Goal: Task Accomplishment & Management: Use online tool/utility

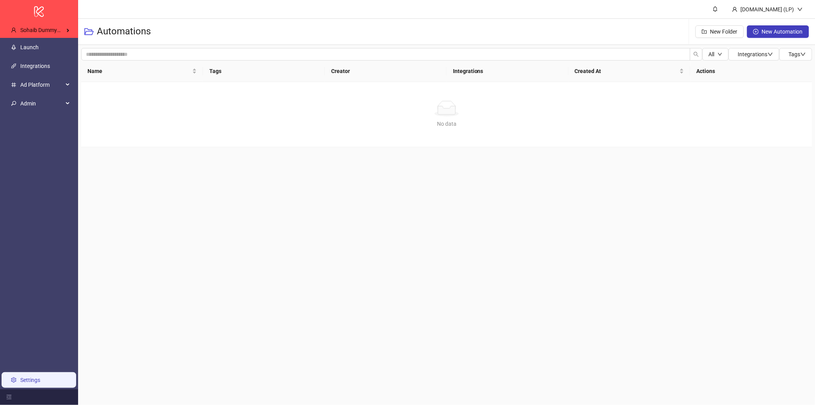
click at [40, 380] on link "Settings" at bounding box center [30, 380] width 20 height 6
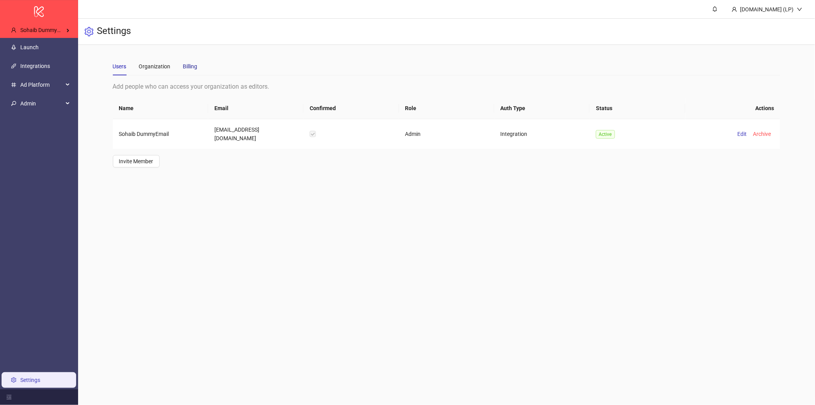
click at [194, 62] on div "Billing" at bounding box center [190, 66] width 14 height 9
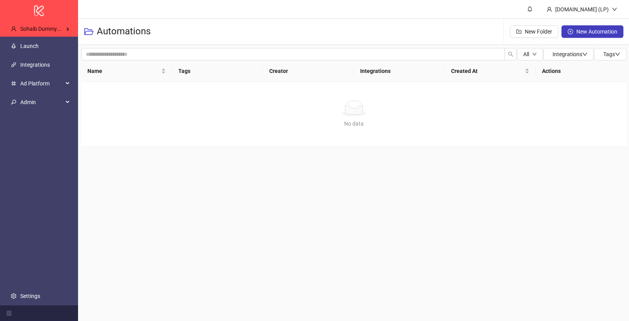
click at [109, 28] on h3 "Automations" at bounding box center [124, 31] width 54 height 12
click at [36, 31] on span "Sohaib DummyEmail's Kitchn" at bounding box center [55, 29] width 70 height 6
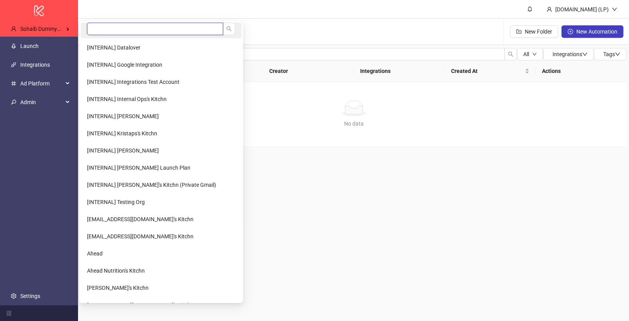
click at [141, 28] on input "search" at bounding box center [155, 29] width 136 height 12
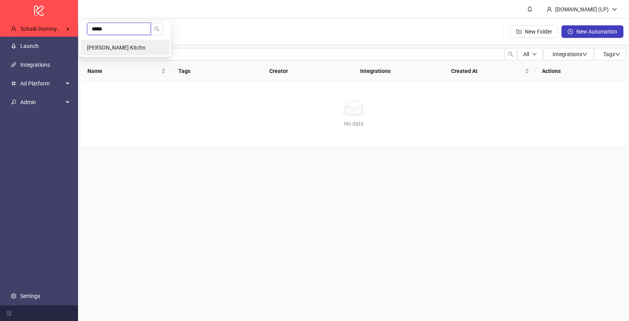
type input "*****"
click at [156, 46] on li "Cindy Zhu's Kitchn" at bounding box center [125, 48] width 89 height 16
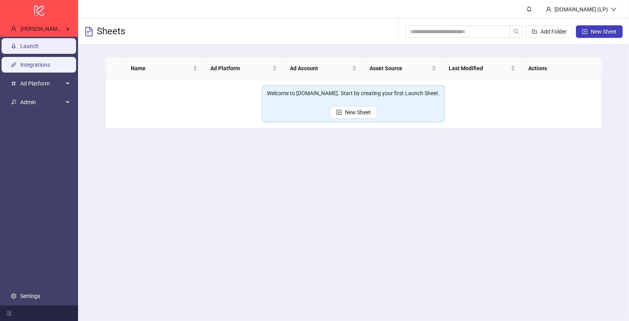
click at [43, 62] on link "Integrations" at bounding box center [35, 65] width 30 height 6
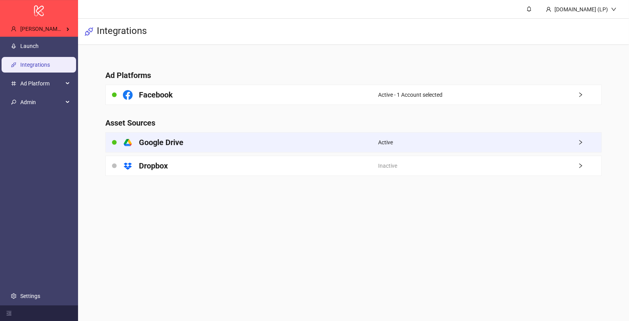
click at [252, 152] on div "platform/google_drive Google Drive Active" at bounding box center [353, 142] width 496 height 20
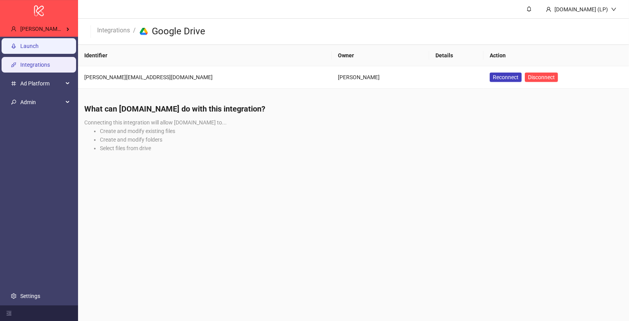
click at [39, 47] on link "Launch" at bounding box center [29, 46] width 18 height 6
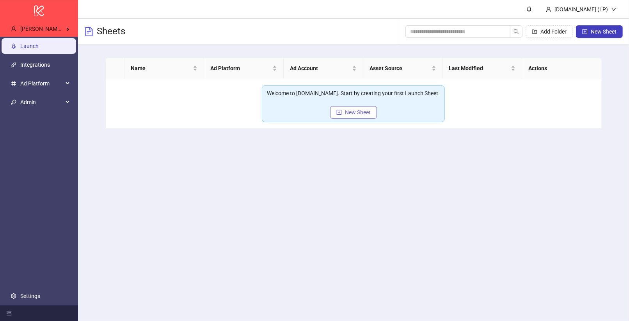
click at [352, 113] on span "New Sheet" at bounding box center [358, 112] width 26 height 6
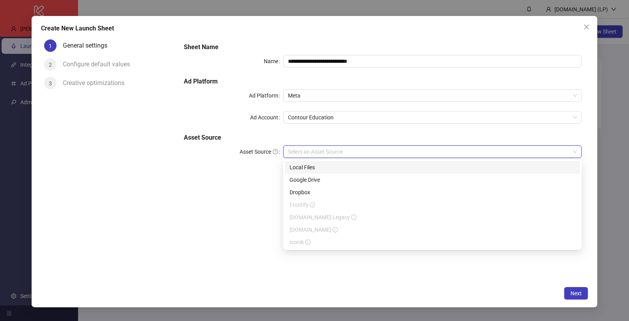
click at [326, 146] on input "Asset Source" at bounding box center [429, 152] width 282 height 12
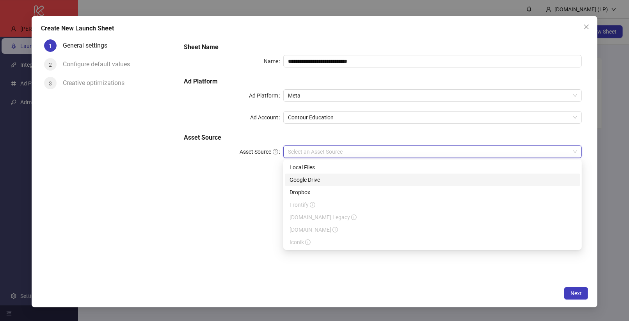
click at [315, 183] on div "Google Drive" at bounding box center [433, 180] width 286 height 9
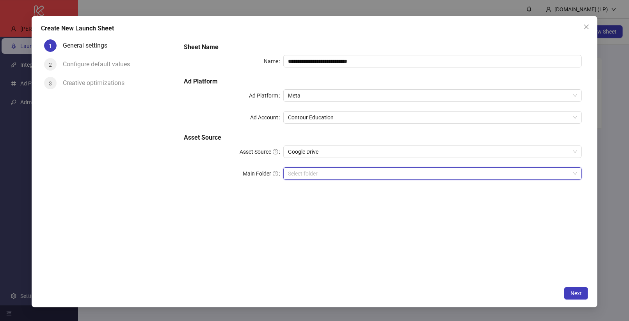
click at [485, 176] on input "Main Folder" at bounding box center [429, 174] width 282 height 12
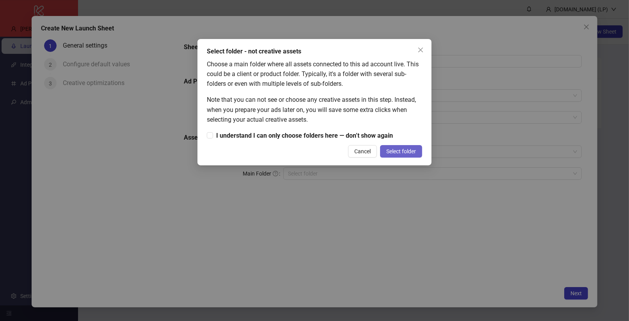
click at [390, 152] on span "Select folder" at bounding box center [401, 151] width 30 height 6
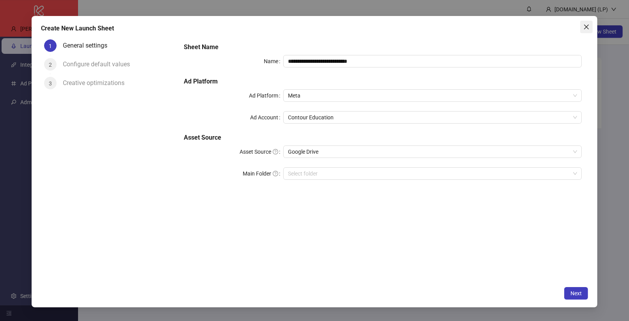
click at [584, 23] on button "Close" at bounding box center [586, 27] width 12 height 12
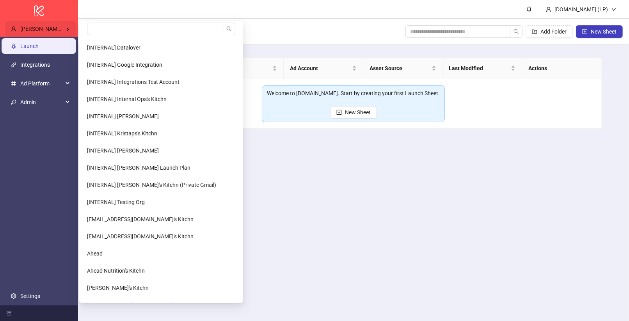
click at [66, 30] on div "Cindy Zhu's Kitchn" at bounding box center [40, 29] width 71 height 16
click at [99, 30] on input "search" at bounding box center [155, 29] width 136 height 12
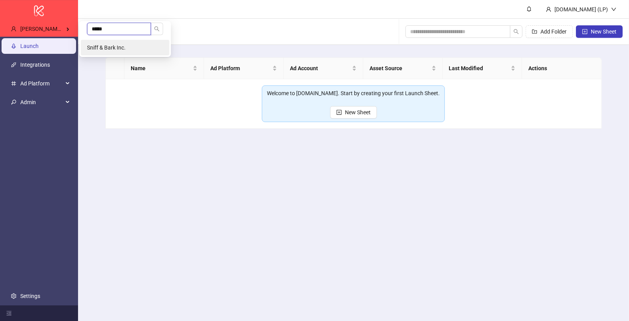
type input "*****"
click at [94, 47] on span "Sniff & Bark Inc." at bounding box center [106, 48] width 39 height 6
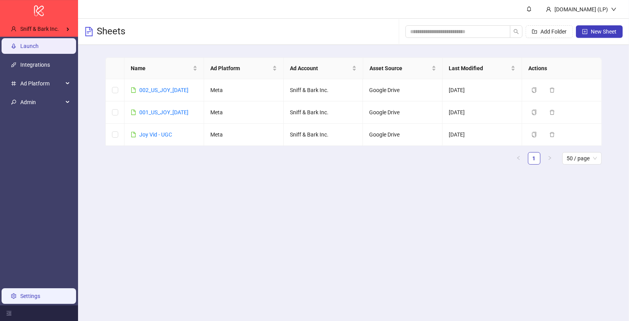
click at [38, 297] on link "Settings" at bounding box center [30, 296] width 20 height 6
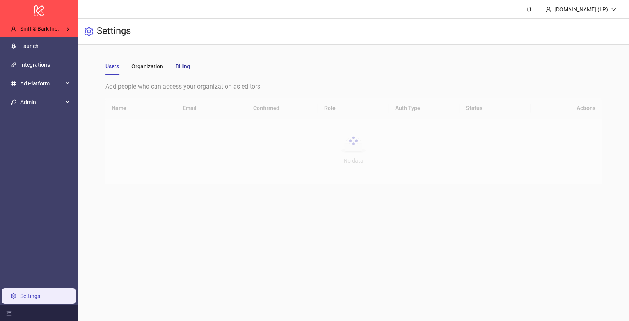
click at [181, 64] on div "Billing" at bounding box center [183, 66] width 14 height 9
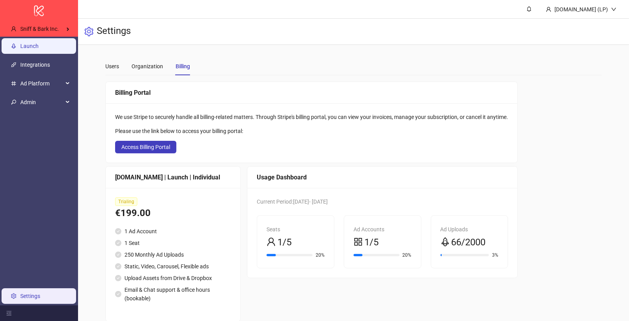
click at [39, 44] on link "Launch" at bounding box center [29, 46] width 18 height 6
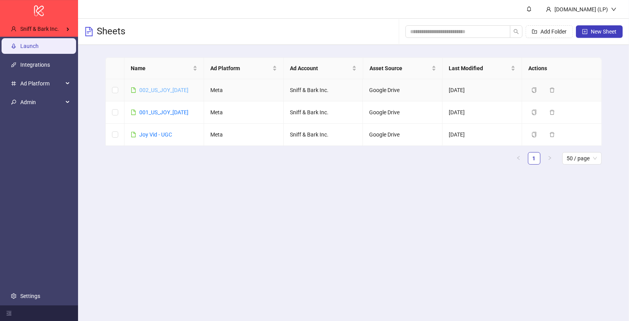
click at [177, 91] on link "002_US_JOY_10-OCT25" at bounding box center [163, 90] width 49 height 6
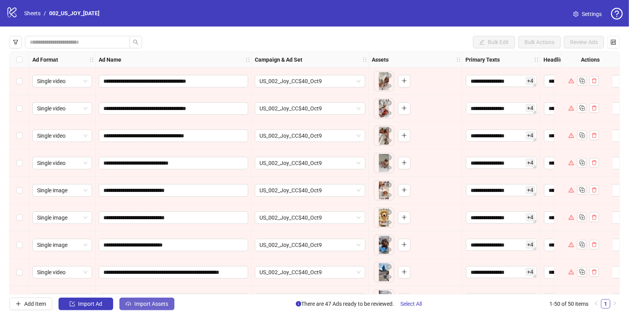
click at [161, 307] on span "Import Assets" at bounding box center [151, 304] width 34 height 6
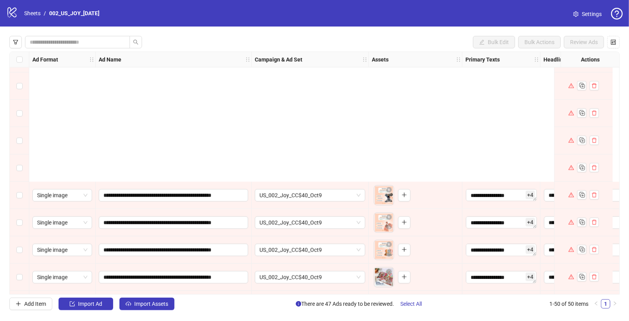
scroll to position [1142, 0]
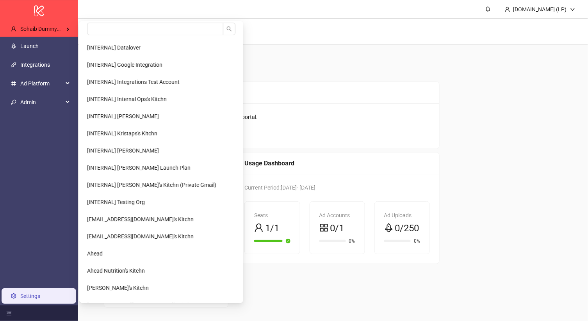
click at [52, 28] on span "Sohaib DummyEmail's Kitchn" at bounding box center [55, 29] width 70 height 6
click at [120, 21] on Kitchn-popup "[INTERNAL] Datalover [INTERNAL] Google Integration [INTERNAL] Integrations Test…" at bounding box center [161, 162] width 164 height 282
click at [118, 34] on input "search" at bounding box center [155, 29] width 136 height 12
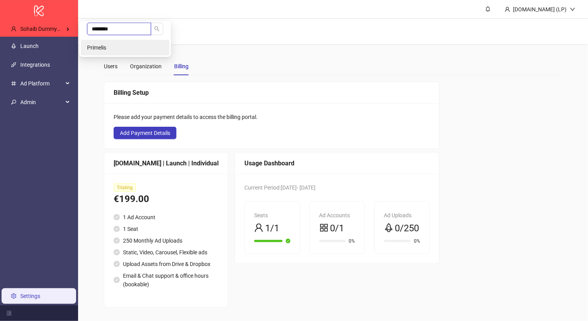
type input "********"
click at [123, 47] on li "Primelis" at bounding box center [125, 48] width 89 height 16
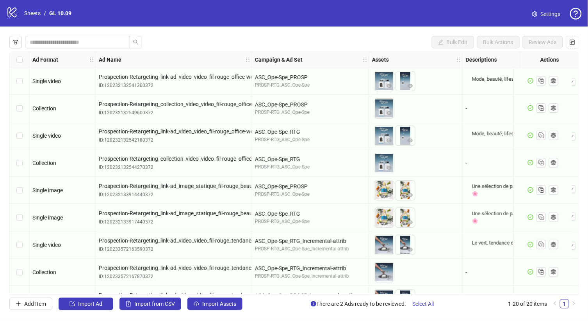
scroll to position [322, 0]
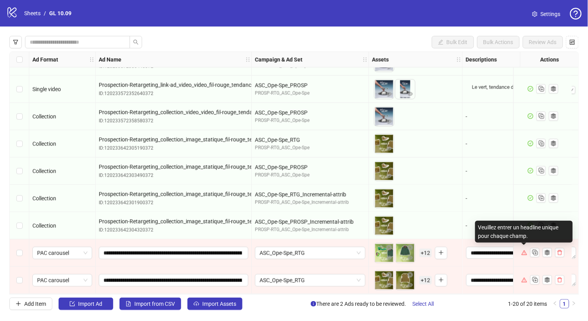
click at [525, 226] on div "Veuillez entrer un headline unique pour chaque champ." at bounding box center [524, 232] width 98 height 22
copy div "Veuillez entrer un headline unique pour chaque champ."
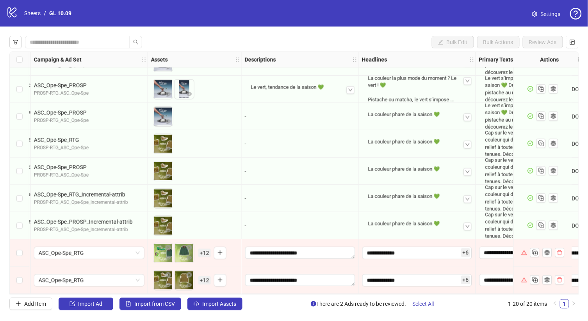
scroll to position [322, 235]
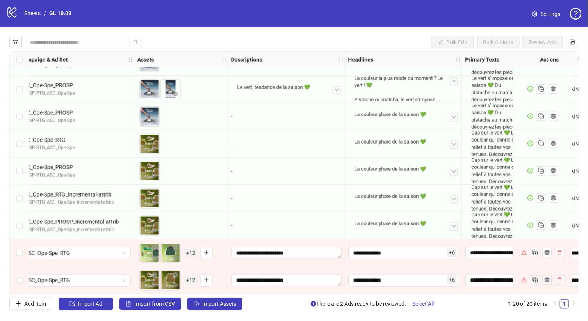
click at [194, 250] on span "+ 12" at bounding box center [191, 253] width 12 height 9
click at [450, 253] on span "+ 6" at bounding box center [451, 253] width 9 height 9
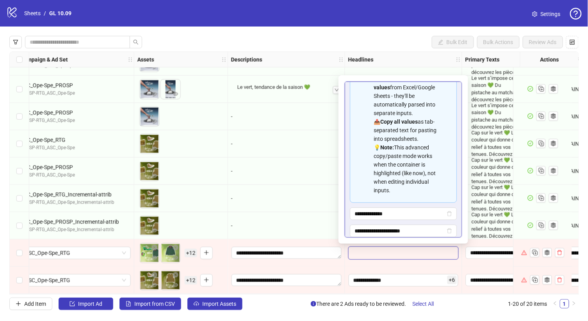
scroll to position [135, 0]
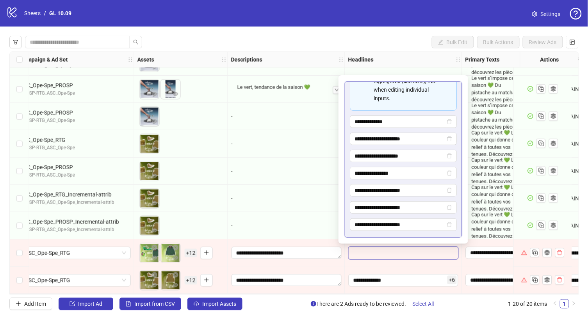
click at [191, 245] on div "To pick up a draggable item, press the space bar. While dragging, use the arrow…" at bounding box center [168, 253] width 58 height 20
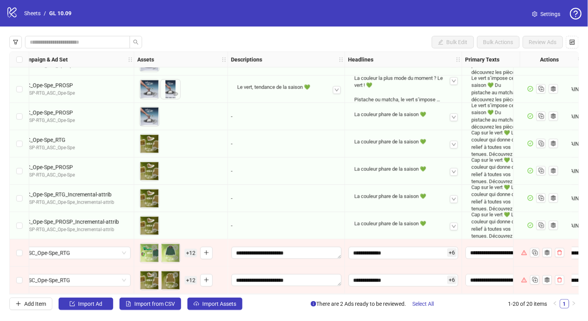
click at [191, 249] on span "+ 12" at bounding box center [191, 253] width 12 height 9
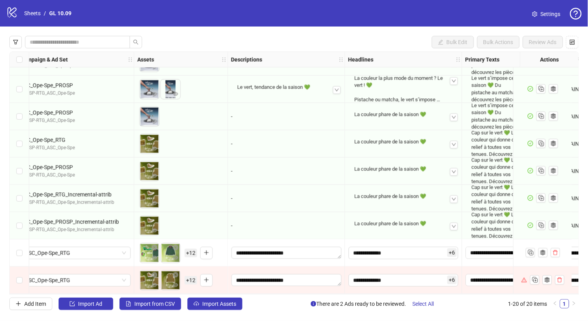
click at [192, 284] on div "To pick up a draggable item, press the space bar. While dragging, use the arrow…" at bounding box center [168, 281] width 58 height 20
click at [192, 279] on span "+ 12" at bounding box center [191, 280] width 12 height 9
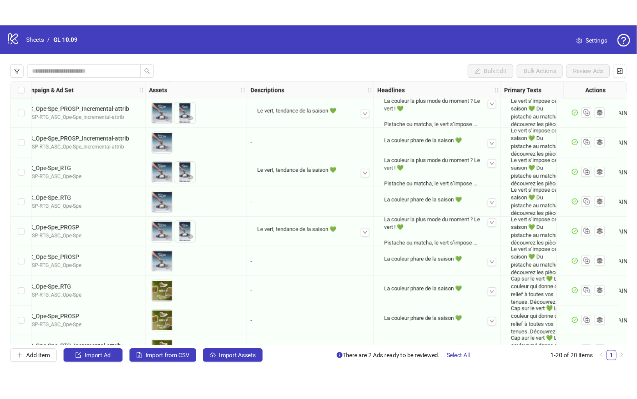
scroll to position [322, 235]
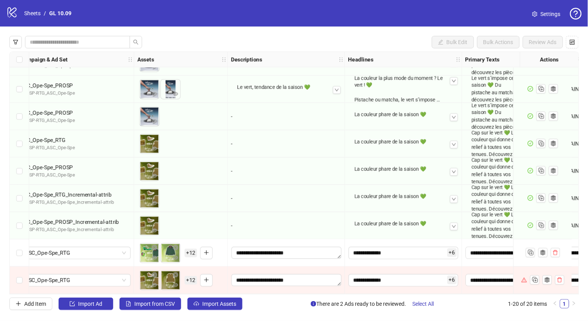
click at [187, 280] on span "+ 12" at bounding box center [191, 280] width 12 height 9
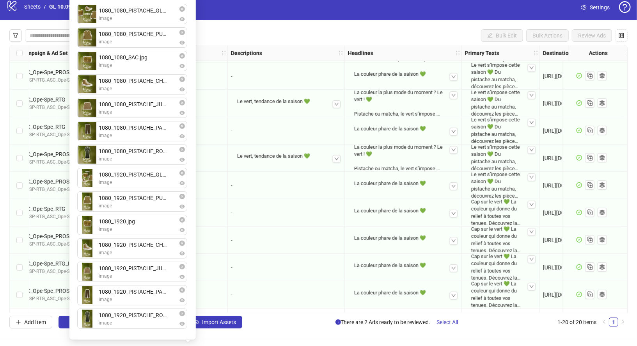
scroll to position [0, 0]
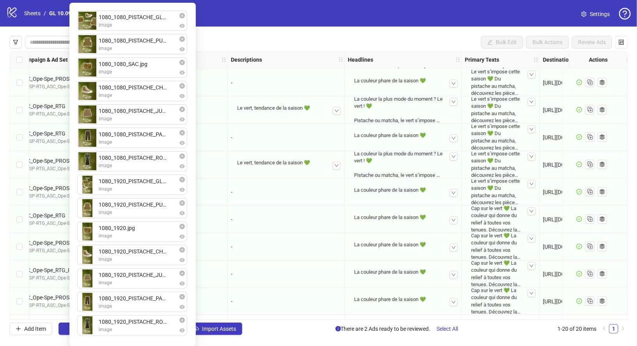
click at [320, 190] on div "-" at bounding box center [286, 192] width 110 height 9
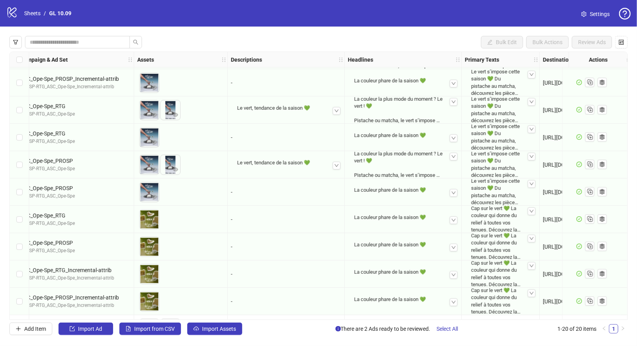
scroll to position [297, 235]
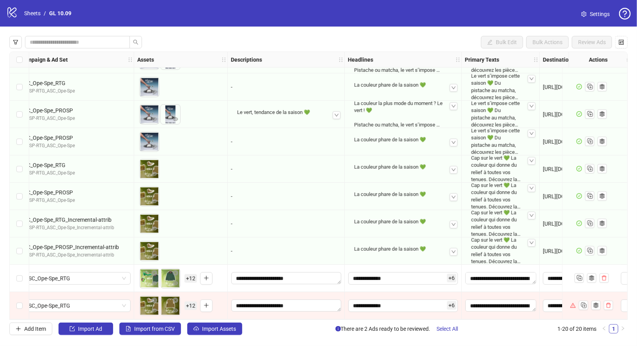
click at [187, 277] on span "+ 12" at bounding box center [191, 278] width 12 height 9
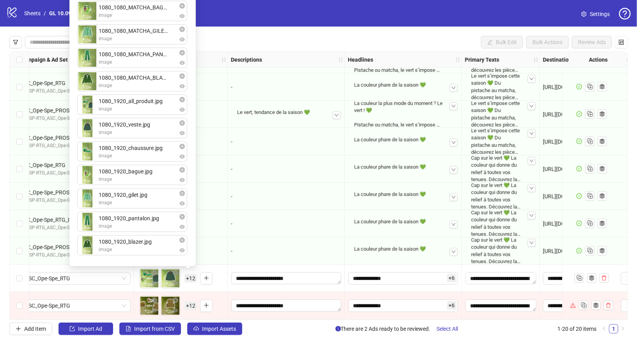
click at [277, 226] on div "-" at bounding box center [286, 223] width 117 height 27
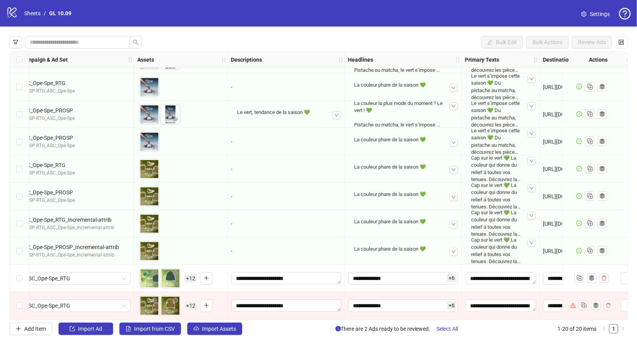
scroll to position [285, 235]
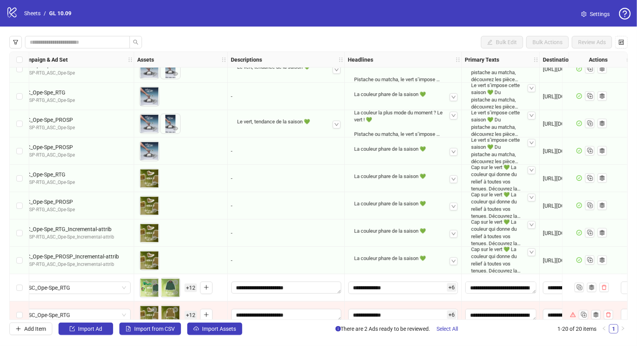
click at [186, 287] on span "+ 12" at bounding box center [191, 287] width 12 height 9
click at [428, 44] on div "Bulk Edit Bulk Actions Review Ads" at bounding box center [318, 42] width 619 height 12
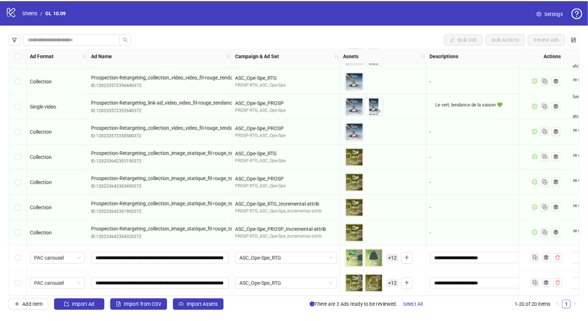
scroll to position [297, 0]
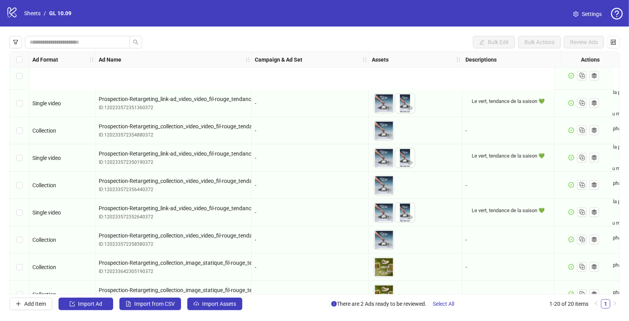
scroll to position [322, 0]
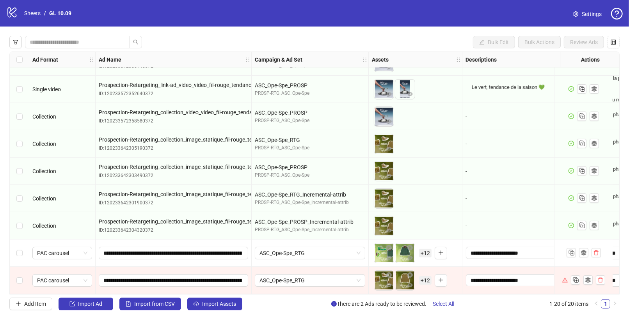
click at [22, 250] on div "Select row 19" at bounding box center [20, 253] width 20 height 27
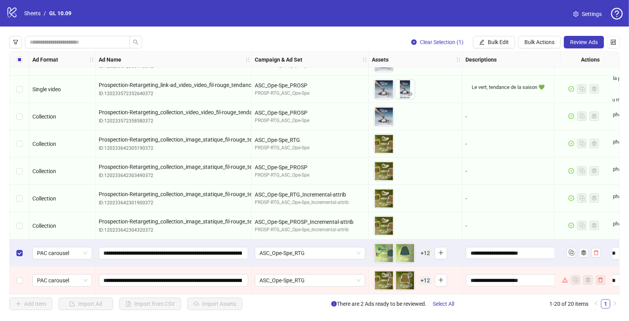
click at [22, 250] on div "Select row 19" at bounding box center [20, 253] width 20 height 27
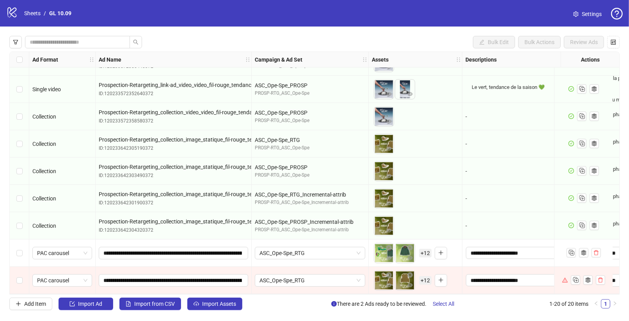
scroll to position [322, 10]
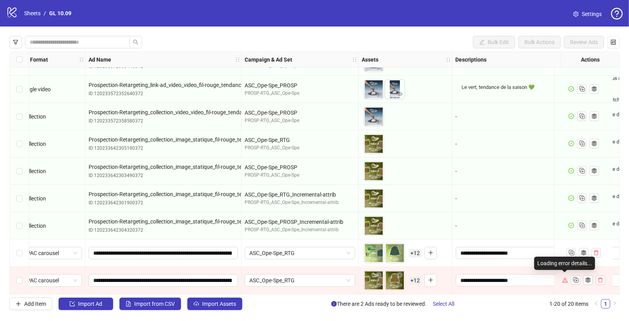
click at [565, 278] on icon "warning" at bounding box center [565, 280] width 5 height 5
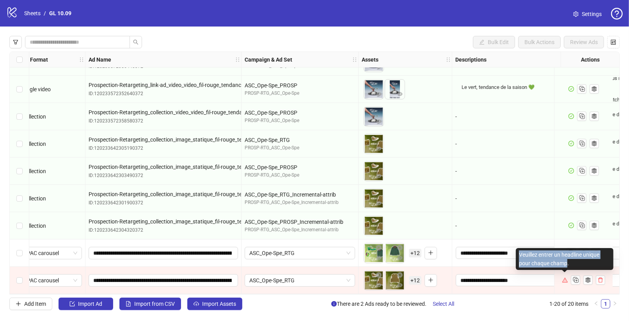
drag, startPoint x: 568, startPoint y: 264, endPoint x: 520, endPoint y: 255, distance: 48.9
click at [520, 255] on div "Veuillez entrer un headline unique pour chaque champ." at bounding box center [565, 259] width 98 height 22
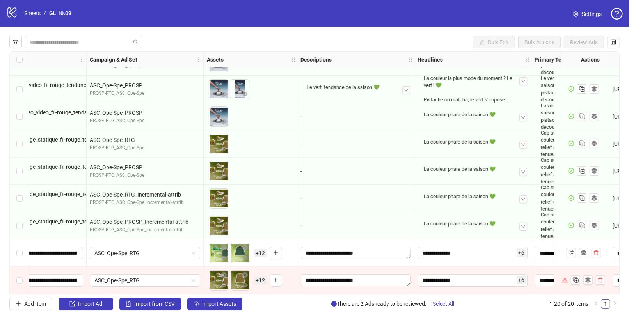
scroll to position [322, 178]
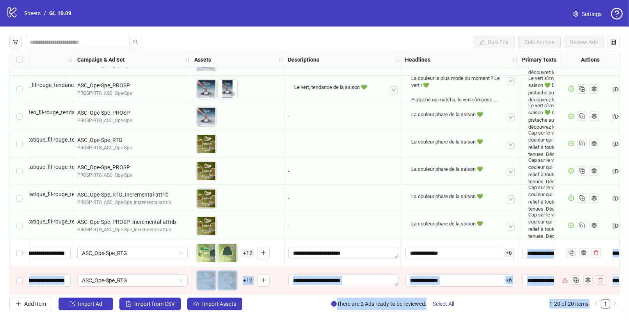
drag, startPoint x: 572, startPoint y: 267, endPoint x: 519, endPoint y: 251, distance: 55.1
click at [519, 251] on body "logo/logo-mobile Sheets / GL 10.09 Settings Bulk Edit Bulk Actions Review Ads A…" at bounding box center [314, 160] width 629 height 321
click at [552, 274] on div "**********" at bounding box center [558, 280] width 71 height 12
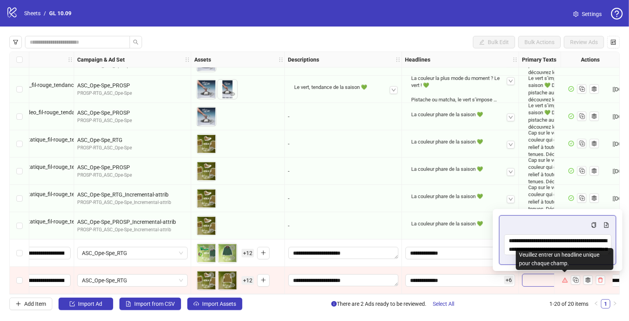
click at [564, 279] on icon "warning" at bounding box center [565, 280] width 5 height 5
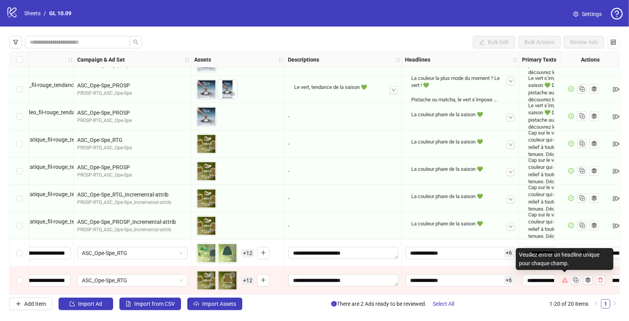
click at [562, 264] on div "Veuillez entrer un headline unique pour chaque champ." at bounding box center [565, 259] width 98 height 22
click at [562, 267] on div at bounding box center [583, 280] width 59 height 27
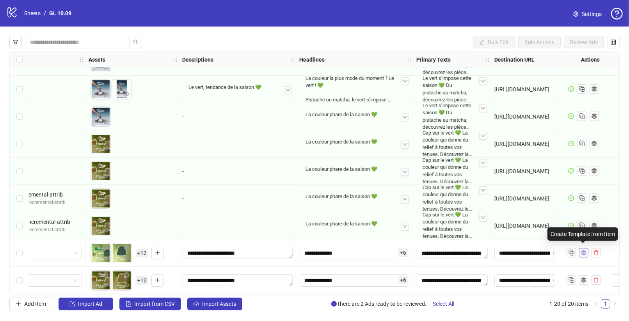
scroll to position [322, 0]
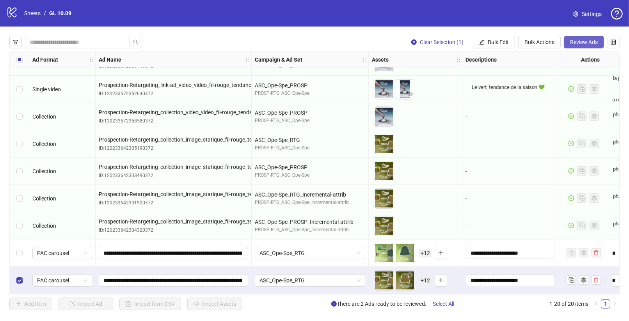
click at [579, 42] on span "Review Ads" at bounding box center [584, 42] width 28 height 6
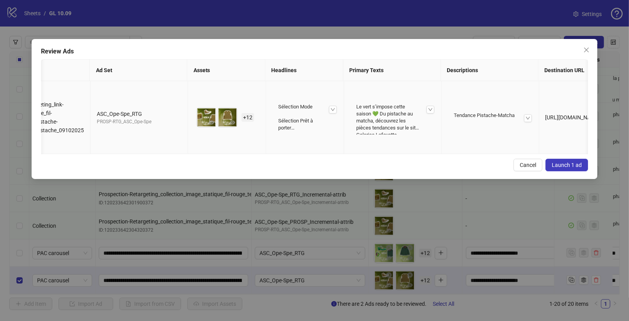
scroll to position [0, 118]
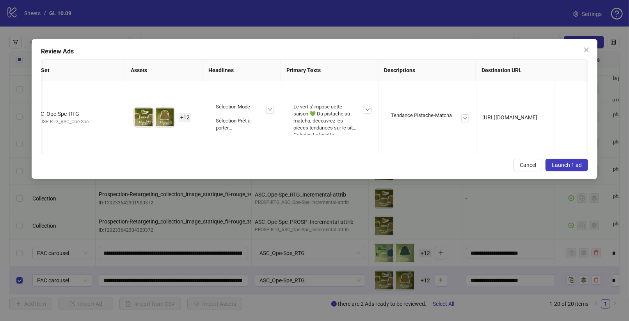
click at [583, 171] on button "Launch 1 ad" at bounding box center [567, 165] width 43 height 12
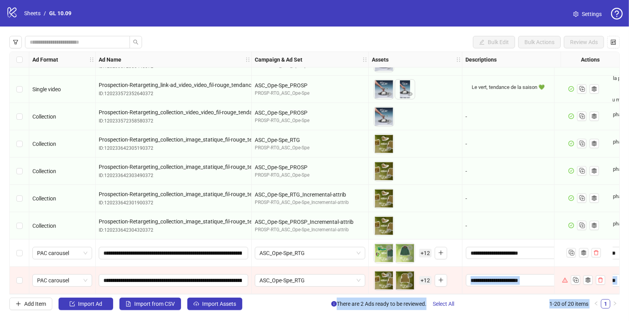
drag, startPoint x: 562, startPoint y: 260, endPoint x: 529, endPoint y: 270, distance: 34.7
click at [529, 270] on body "logo/logo-mobile Sheets / GL 10.09 Settings Bulk Edit Bulk Actions Review Ads A…" at bounding box center [314, 160] width 629 height 321
click at [562, 283] on div at bounding box center [583, 280] width 59 height 27
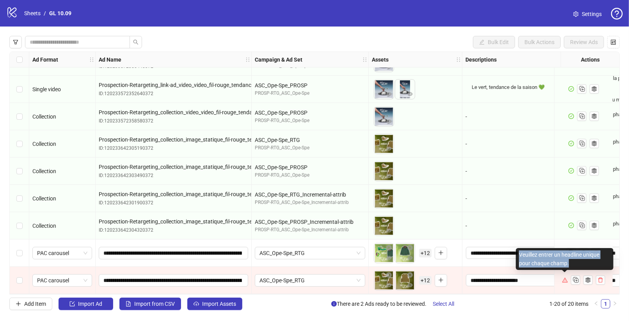
copy div "Veuillez entrer un headline unique pour chaque champ."
drag, startPoint x: 569, startPoint y: 266, endPoint x: 522, endPoint y: 254, distance: 48.9
click at [521, 254] on div "Veuillez entrer un headline unique pour chaque champ." at bounding box center [565, 259] width 98 height 22
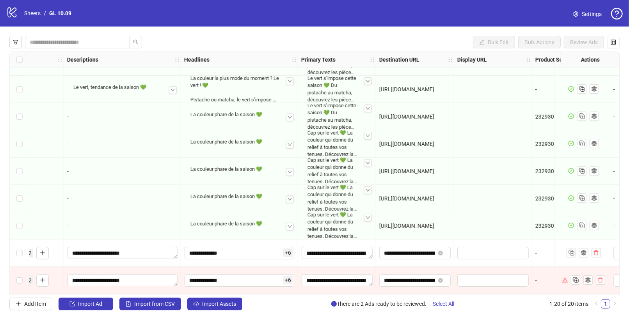
scroll to position [322, 364]
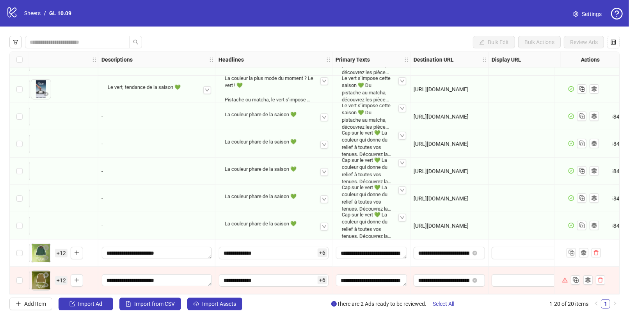
click at [319, 277] on span "+ 6" at bounding box center [322, 280] width 9 height 9
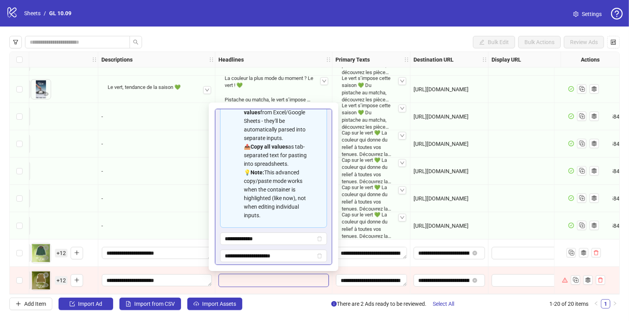
scroll to position [135, 0]
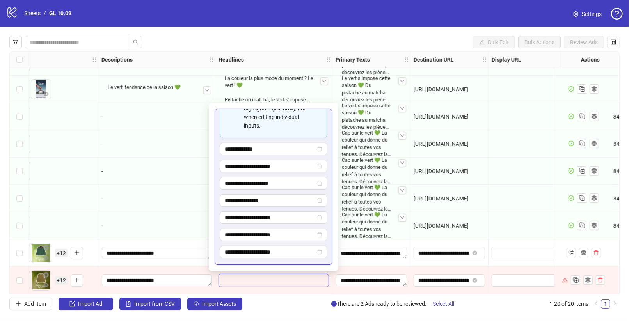
click at [286, 288] on div "**********" at bounding box center [273, 280] width 117 height 27
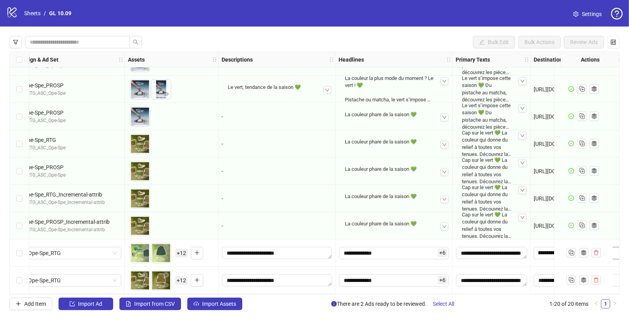
scroll to position [322, 240]
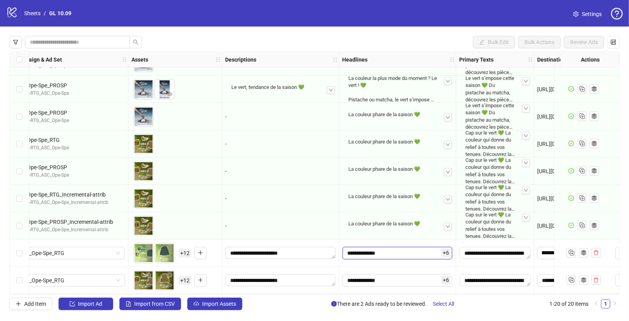
click at [420, 253] on input "**********" at bounding box center [398, 253] width 110 height 12
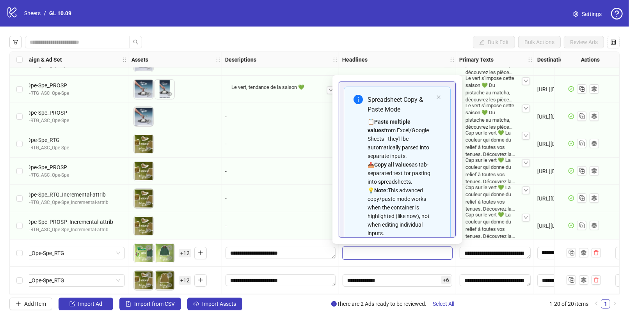
scroll to position [135, 0]
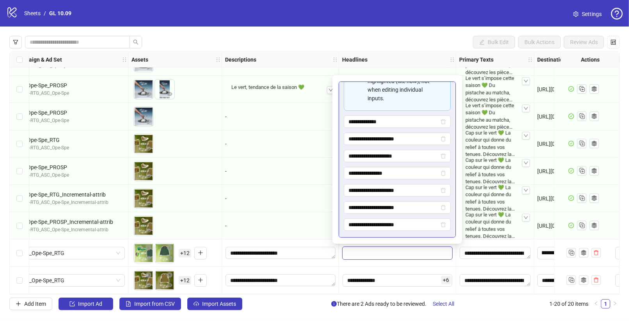
click at [356, 261] on div "**********" at bounding box center [397, 253] width 117 height 27
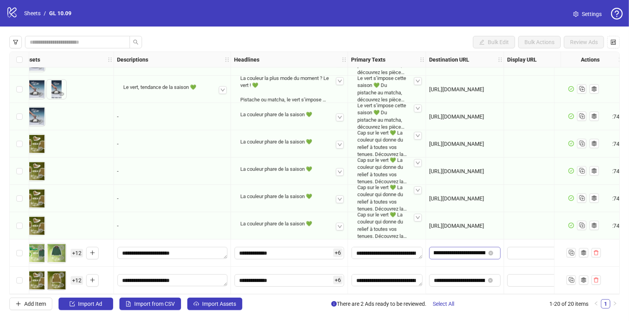
scroll to position [0, 66]
click at [316, 277] on input "**********" at bounding box center [290, 280] width 110 height 12
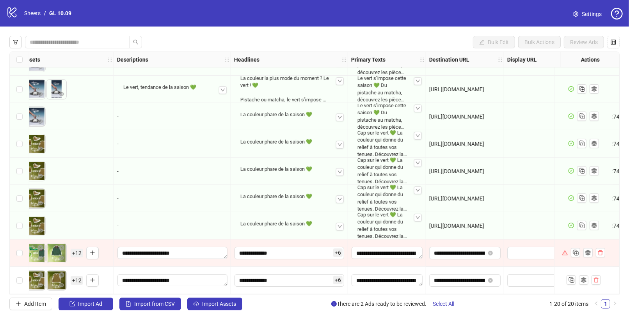
click at [292, 290] on div "**********" at bounding box center [289, 280] width 117 height 27
click at [322, 277] on input "**********" at bounding box center [290, 280] width 110 height 12
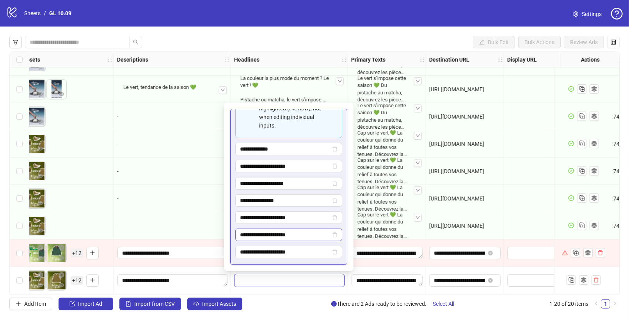
scroll to position [98, 0]
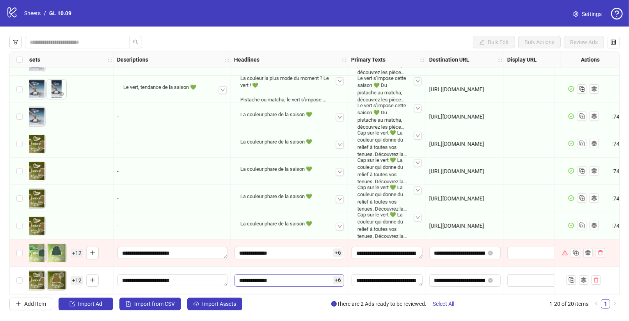
click at [290, 276] on input "**********" at bounding box center [290, 280] width 110 height 12
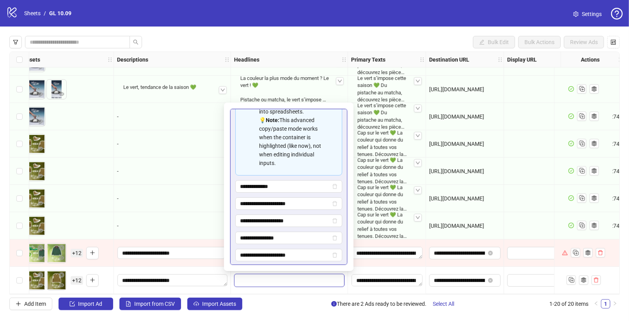
click at [292, 285] on div "**********" at bounding box center [289, 280] width 117 height 27
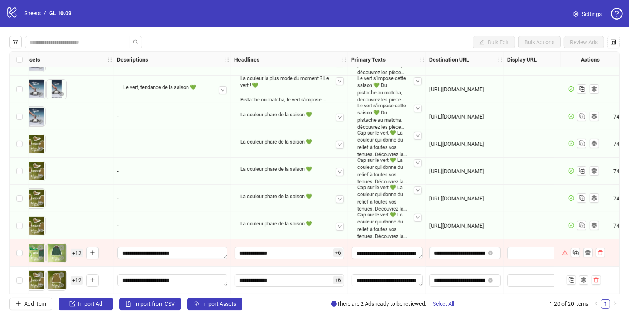
click at [296, 241] on div "**********" at bounding box center [289, 253] width 117 height 27
click at [296, 247] on input "**********" at bounding box center [290, 253] width 110 height 12
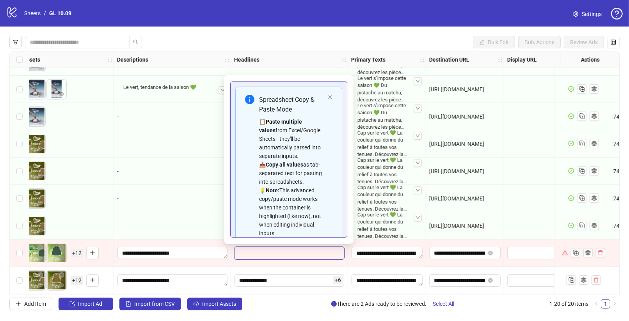
scroll to position [135, 0]
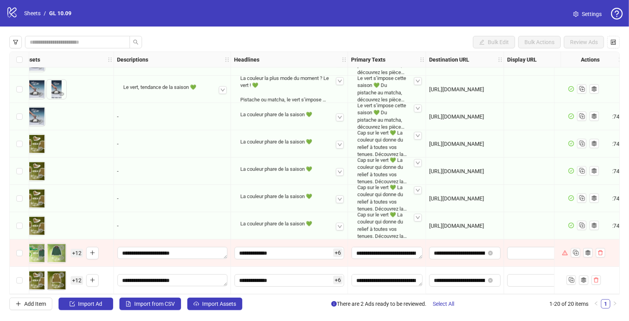
click at [563, 252] on icon "warning" at bounding box center [564, 253] width 5 height 5
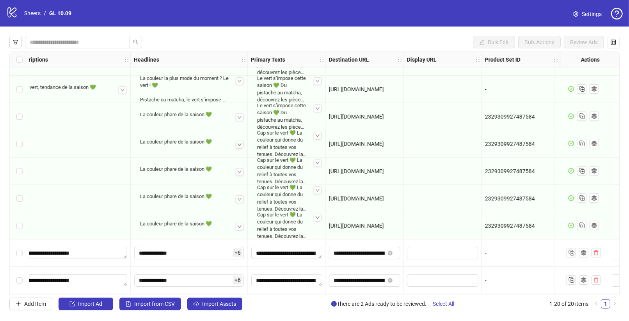
scroll to position [322, 440]
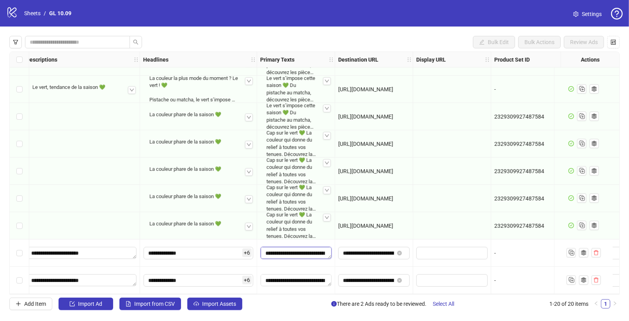
click at [287, 247] on textarea "**********" at bounding box center [296, 253] width 71 height 12
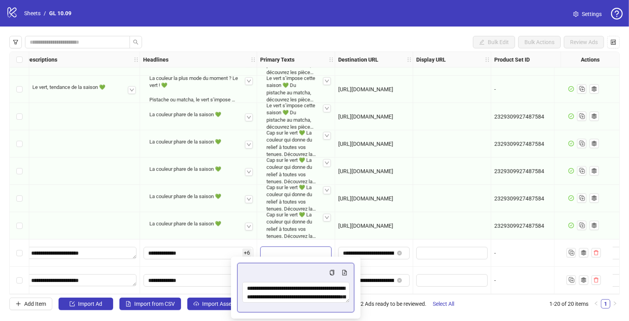
scroll to position [42, 0]
click at [164, 249] on input "**********" at bounding box center [199, 253] width 110 height 12
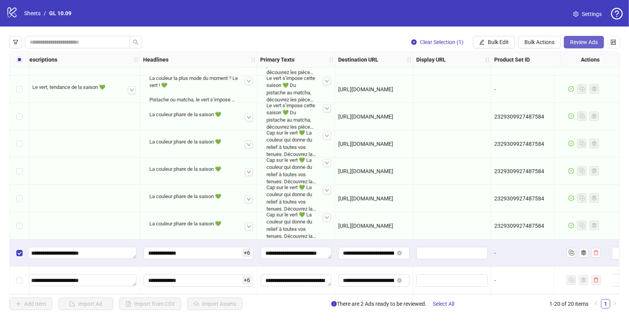
click at [577, 42] on span "Review Ads" at bounding box center [584, 42] width 28 height 6
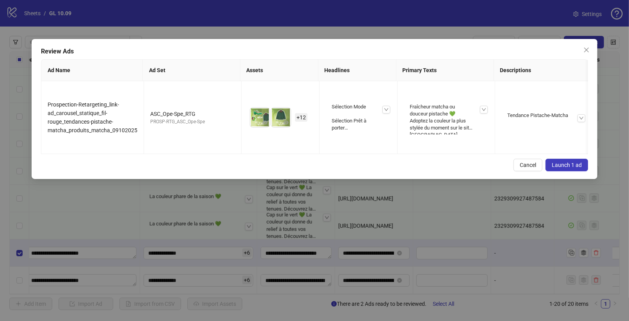
click at [568, 171] on button "Launch 1 ad" at bounding box center [567, 165] width 43 height 12
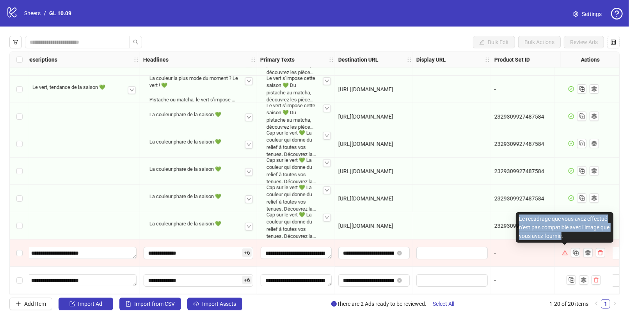
copy div "Le recadrage que vous avez effectué n’est pas compatible avec l’image que vous …"
drag, startPoint x: 572, startPoint y: 237, endPoint x: 521, endPoint y: 224, distance: 52.8
click at [521, 224] on div "Le recadrage que vous avez effectué n’est pas compatible avec l’image que vous …" at bounding box center [565, 227] width 98 height 30
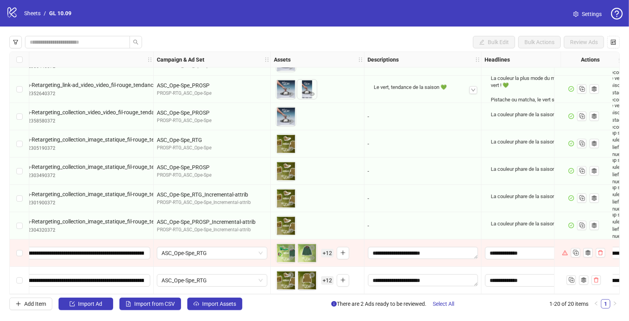
scroll to position [322, 82]
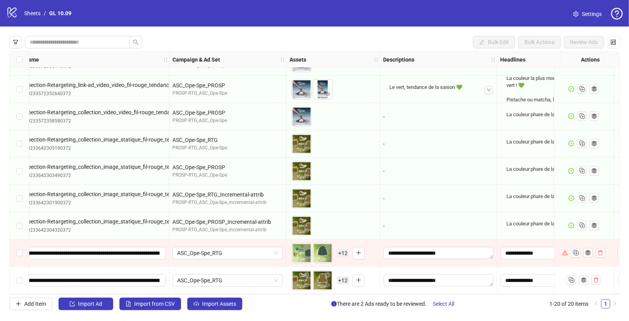
click at [342, 252] on span "+ 12" at bounding box center [343, 253] width 12 height 9
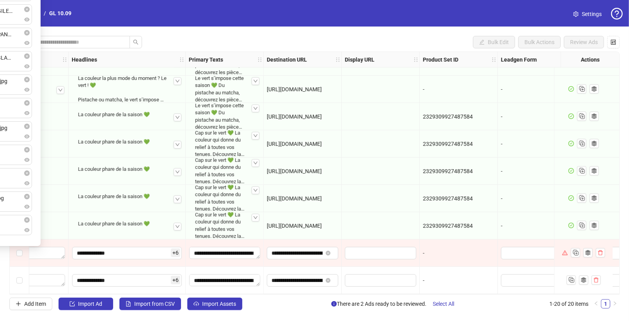
scroll to position [322, 514]
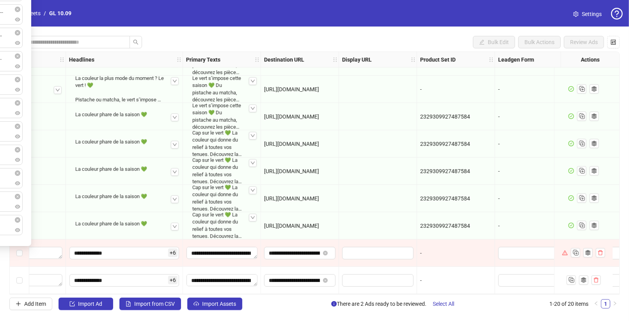
click at [465, 258] on div "-" at bounding box center [456, 253] width 78 height 27
